Goal: Task Accomplishment & Management: Manage account settings

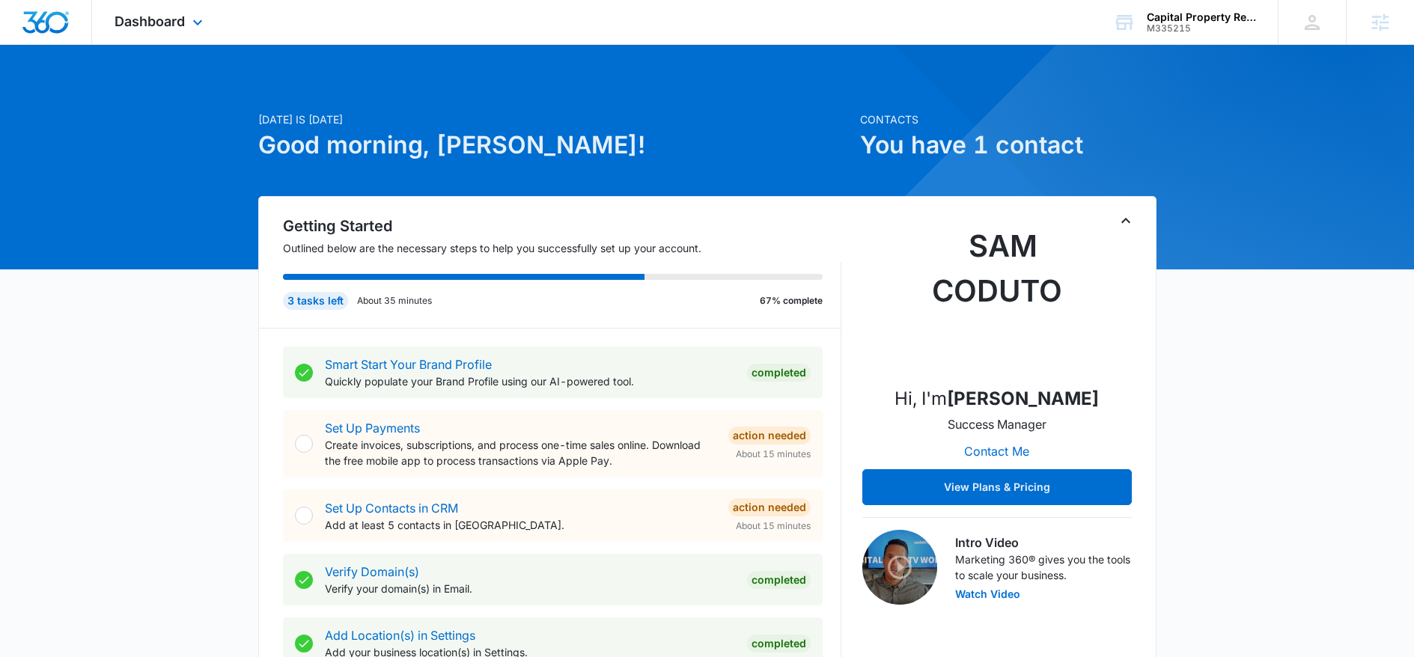
click at [159, 31] on div "Dashboard Apps Reputation Forms CRM Email Social Payments POS Content Ads Intel…" at bounding box center [160, 22] width 137 height 44
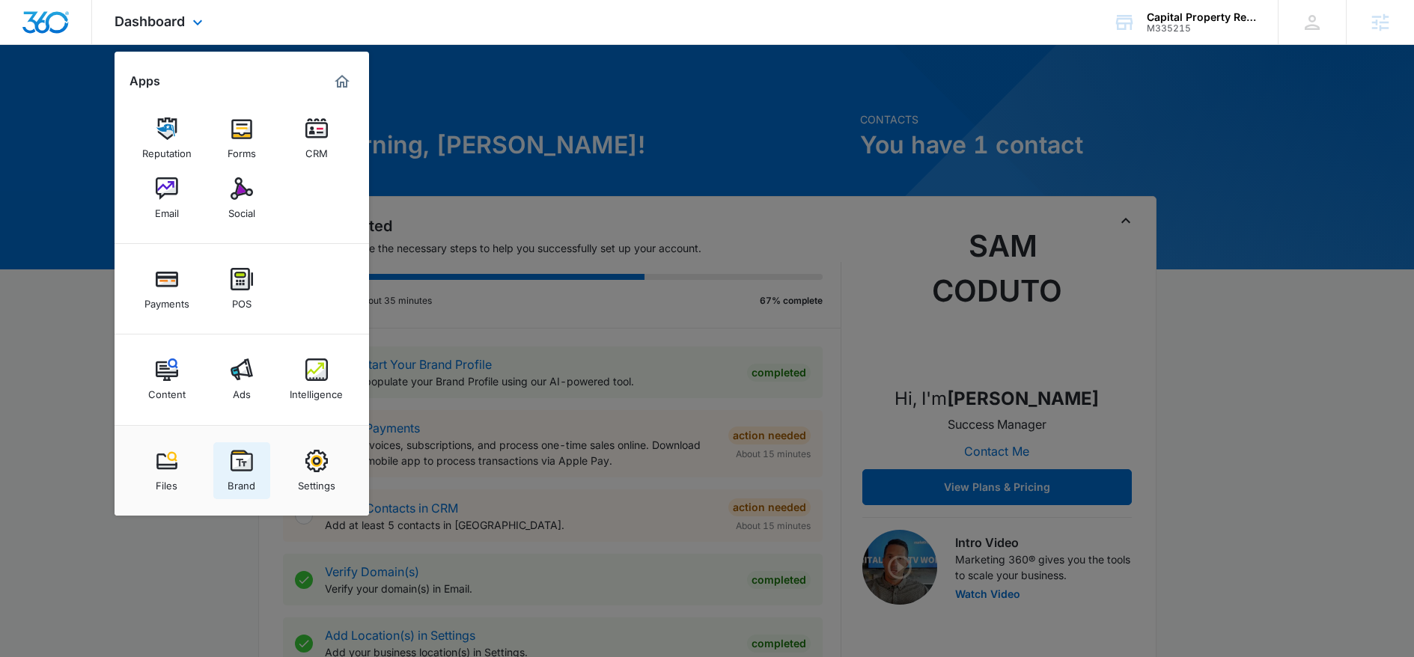
click at [248, 457] on img at bounding box center [241, 461] width 22 height 22
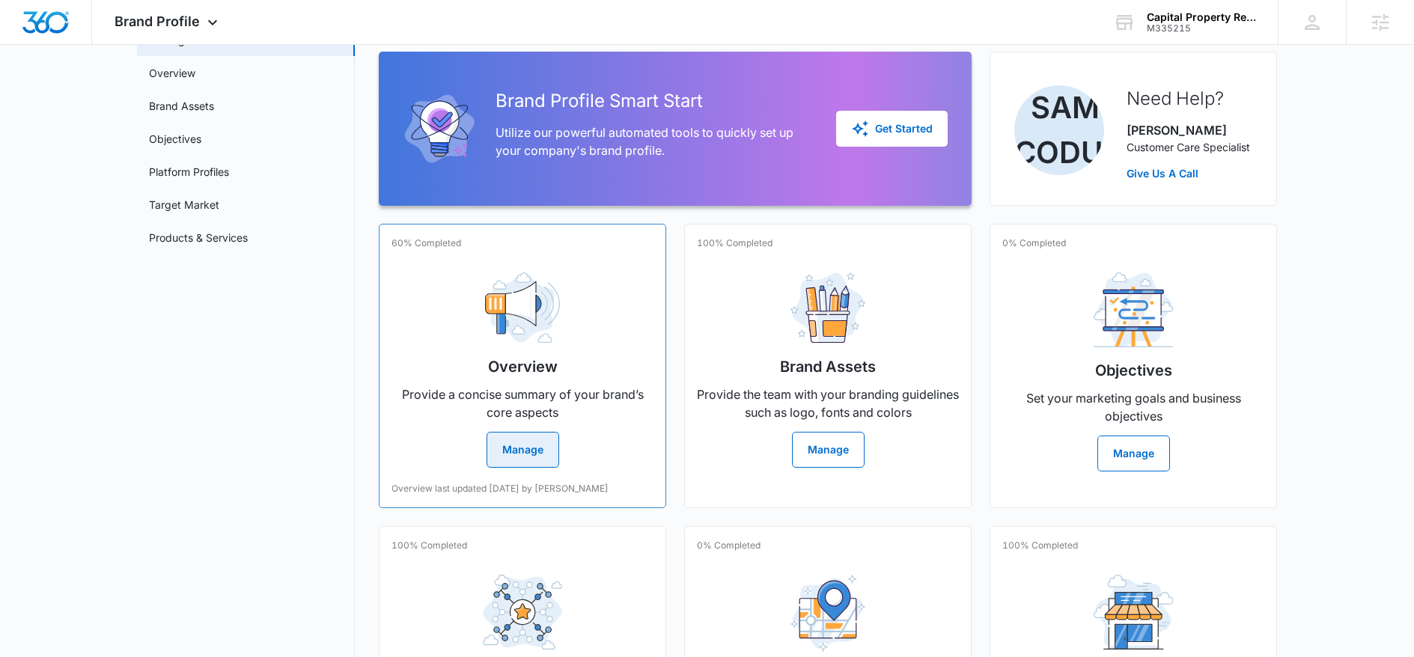
scroll to position [107, 0]
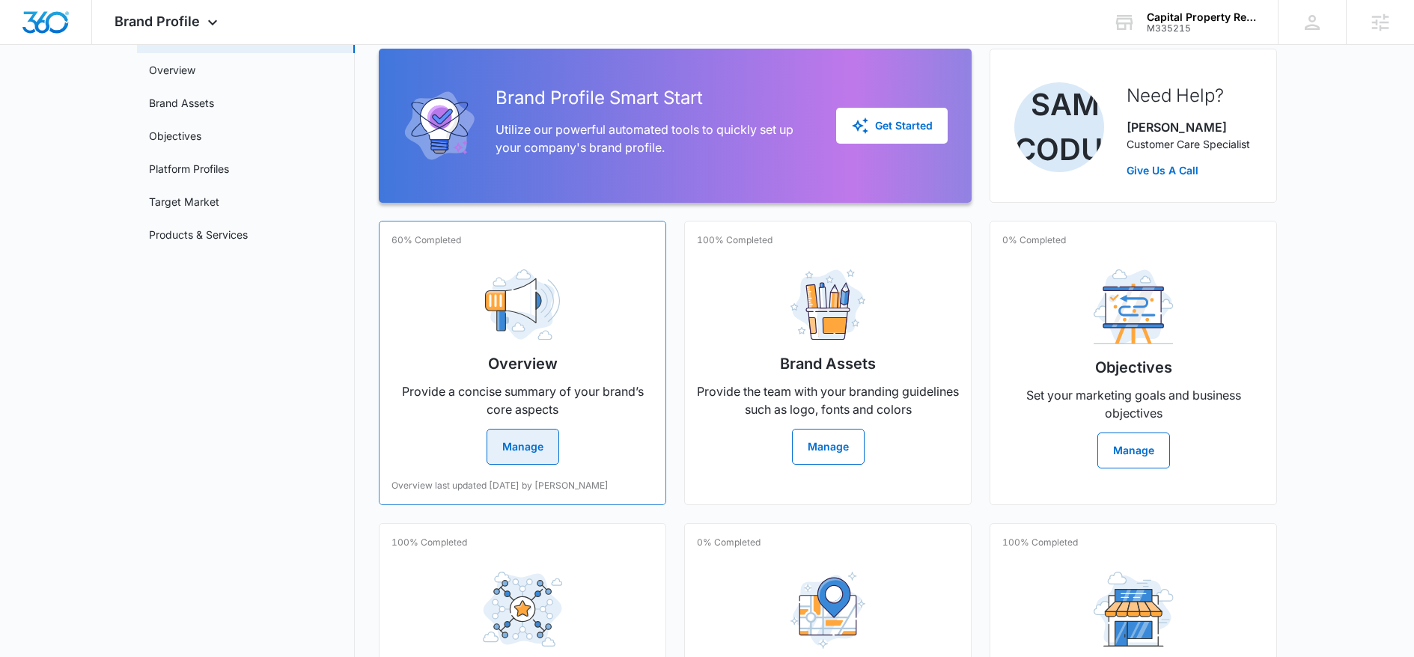
click at [527, 365] on h2 "Overview" at bounding box center [523, 363] width 70 height 22
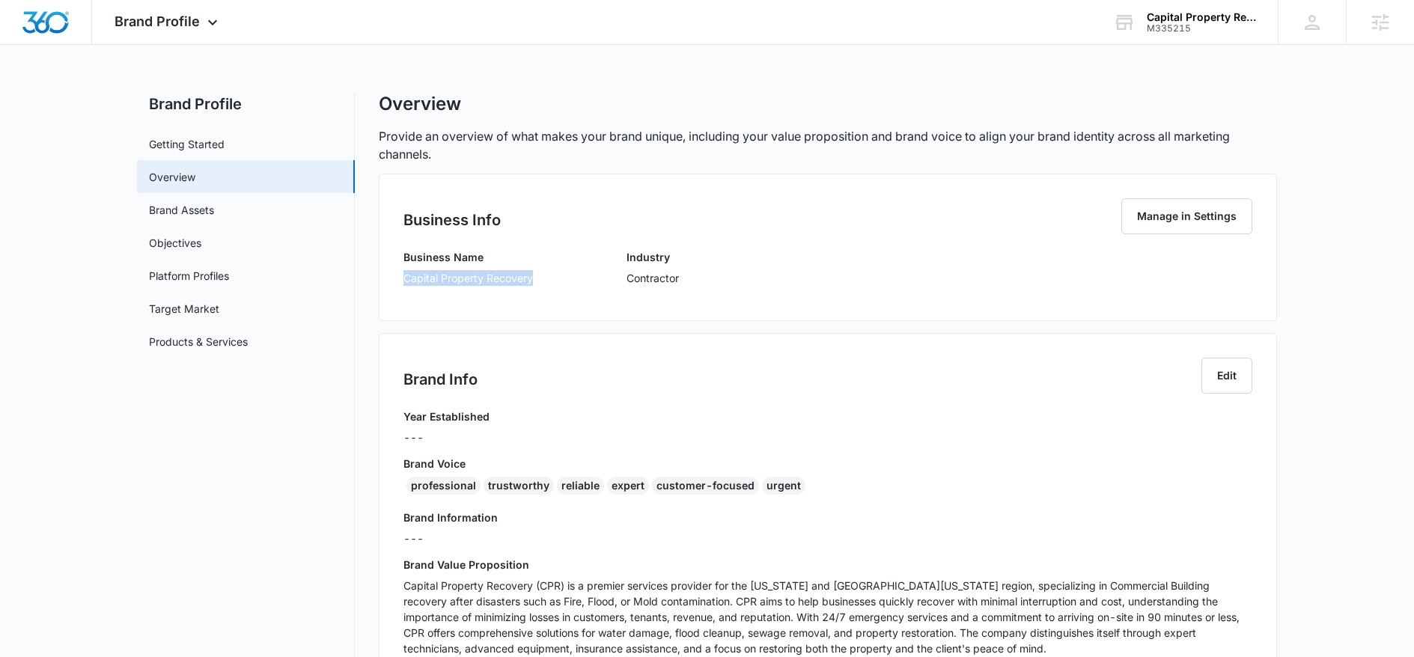
drag, startPoint x: 536, startPoint y: 278, endPoint x: 403, endPoint y: 275, distance: 133.2
click at [403, 275] on div "Business Name Capital Property Recovery Industry Contractor" at bounding box center [827, 272] width 849 height 47
copy p "Capital Property Recovery"
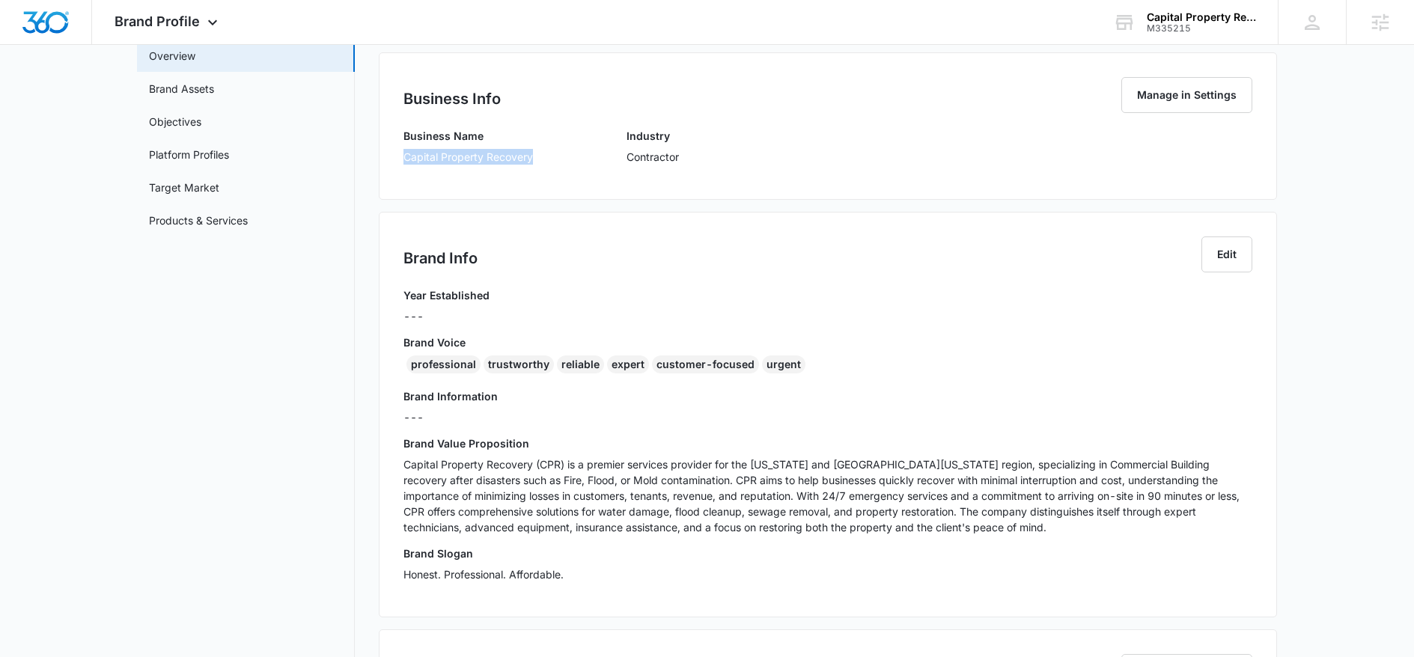
scroll to position [124, 0]
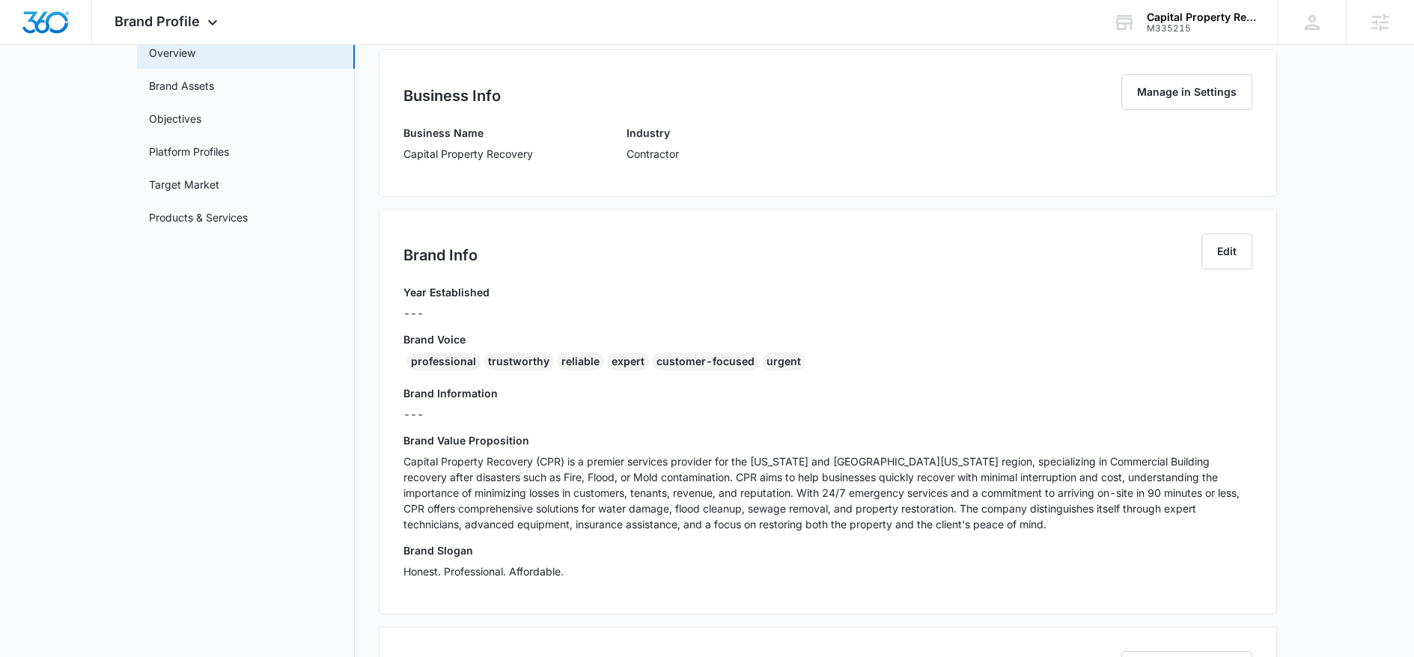
click at [552, 483] on p "Capital Property Recovery (CPR) is a premier services provider for the [US_STAT…" at bounding box center [827, 493] width 849 height 79
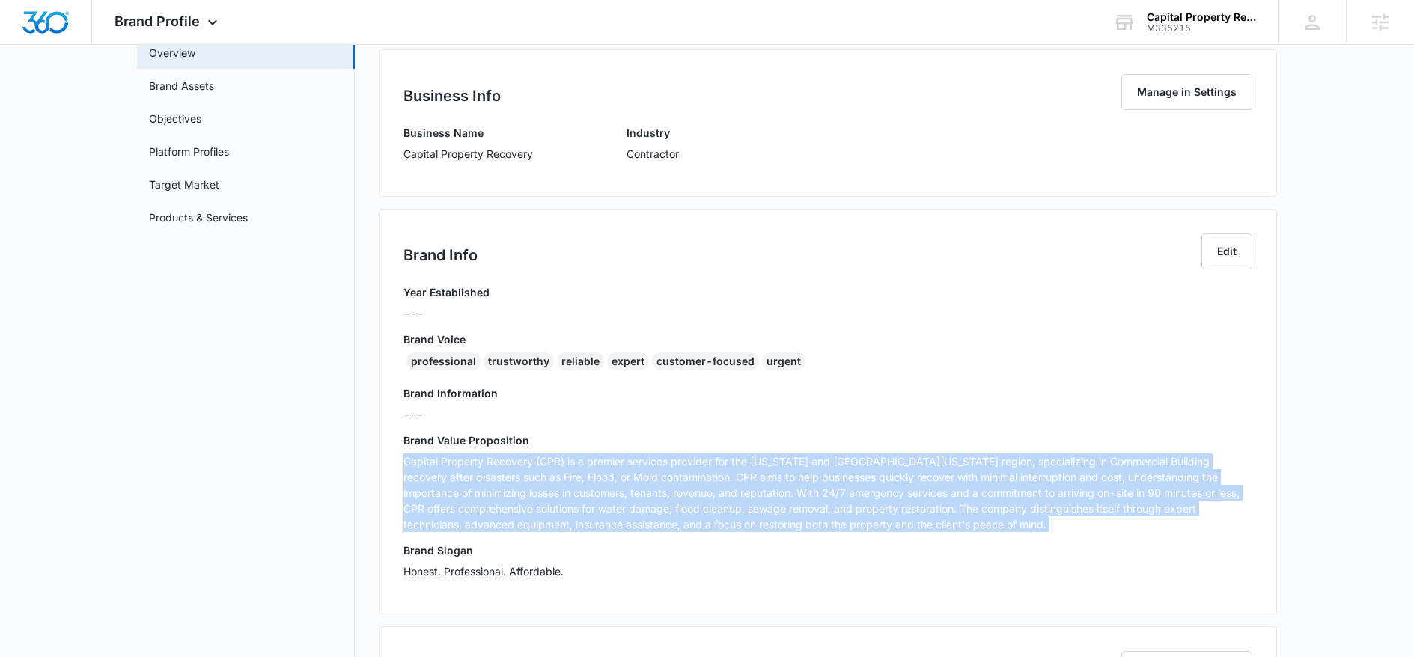
click at [552, 483] on p "Capital Property Recovery (CPR) is a premier services provider for the [US_STAT…" at bounding box center [827, 493] width 849 height 79
copy p "Capital Property Recovery (CPR) is a premier services provider for the [US_STAT…"
click at [199, 218] on link "Products & Services" at bounding box center [198, 218] width 99 height 16
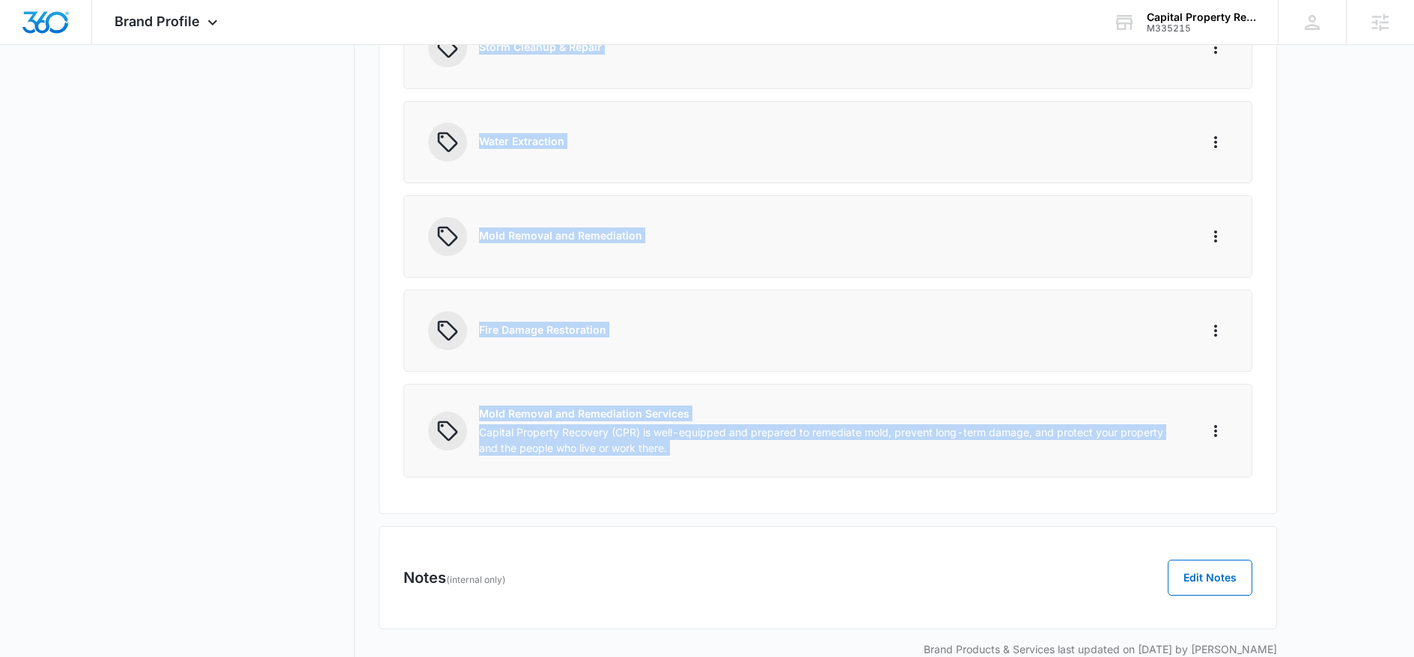
scroll to position [1441, 0]
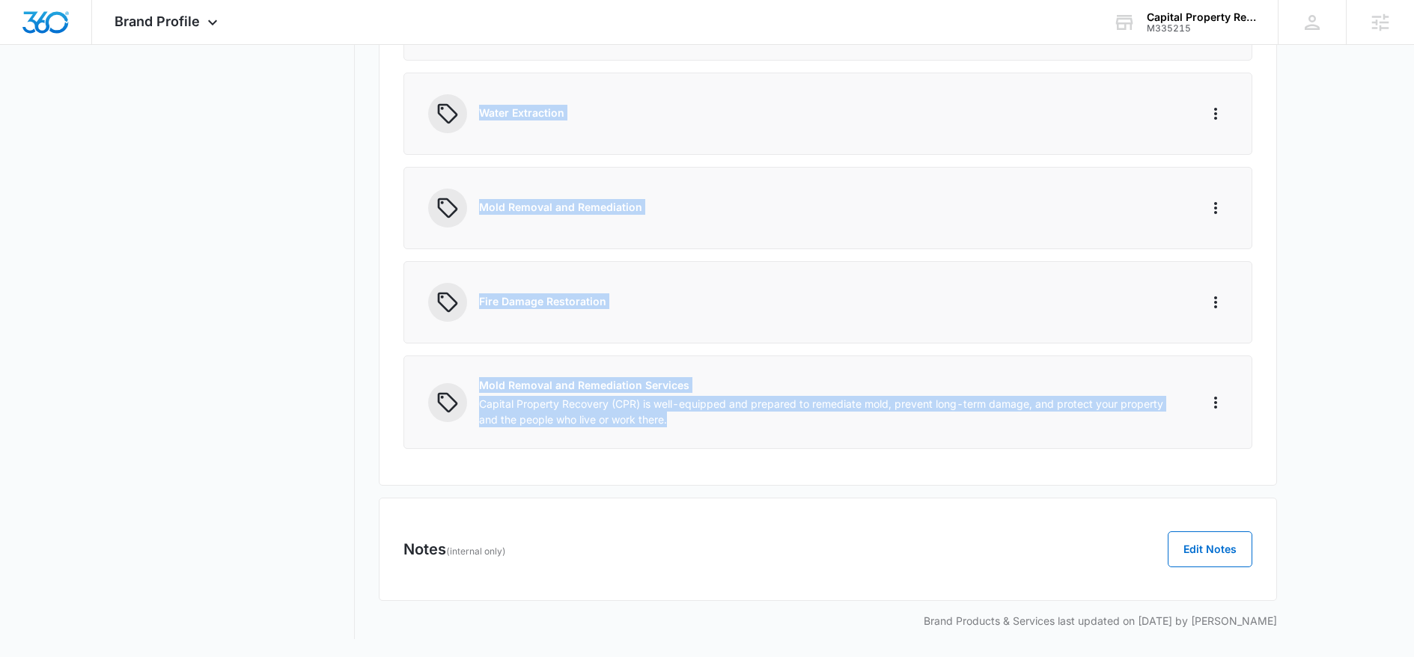
drag, startPoint x: 479, startPoint y: 199, endPoint x: 793, endPoint y: 467, distance: 413.0
copy div "Loremipsu Dolorsit ame Consectetur Adipisci Elitsed Doeiusmo Temporin utlabore …"
